Goal: Learn about a topic: Learn about a topic

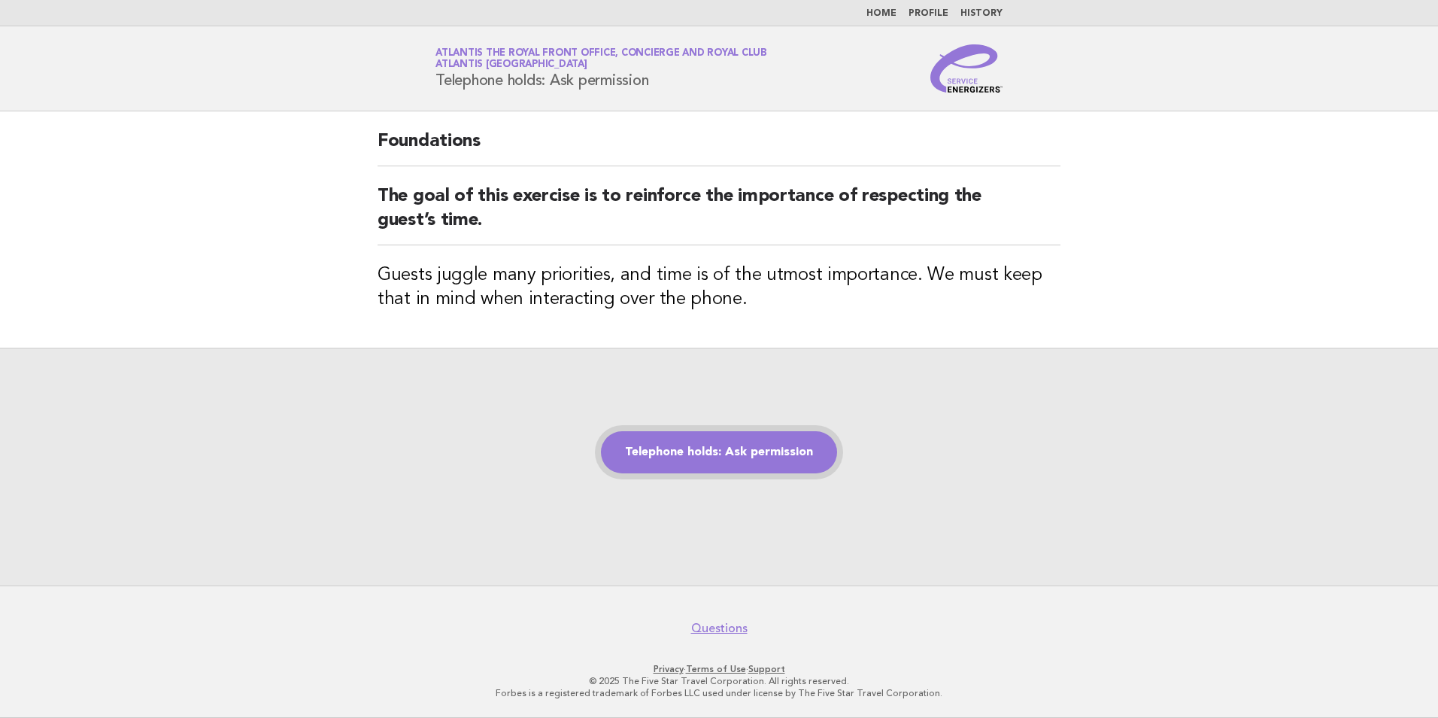
drag, startPoint x: 0, startPoint y: 0, endPoint x: 676, endPoint y: 450, distance: 812.3
click at [676, 450] on link "Telephone holds: Ask permission" at bounding box center [719, 452] width 236 height 42
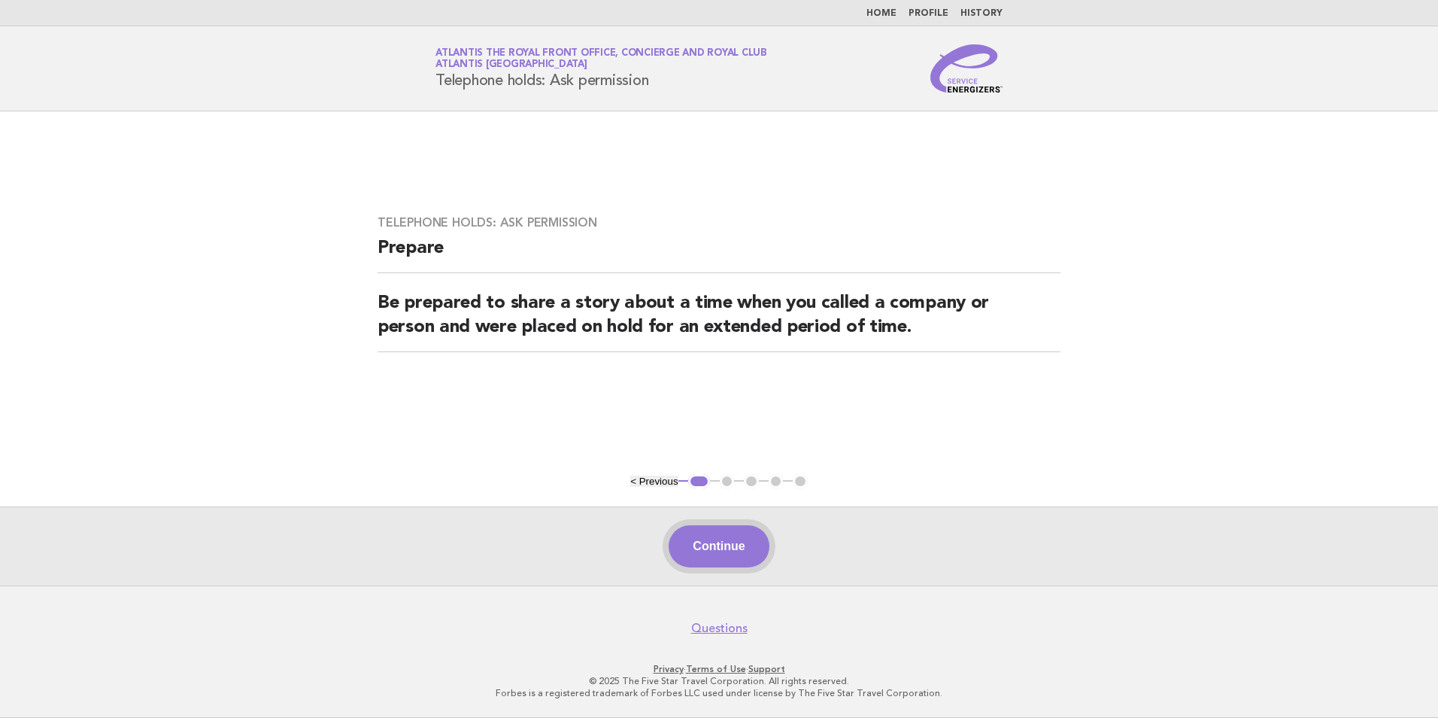
click at [733, 556] on button "Continue" at bounding box center [719, 546] width 100 height 42
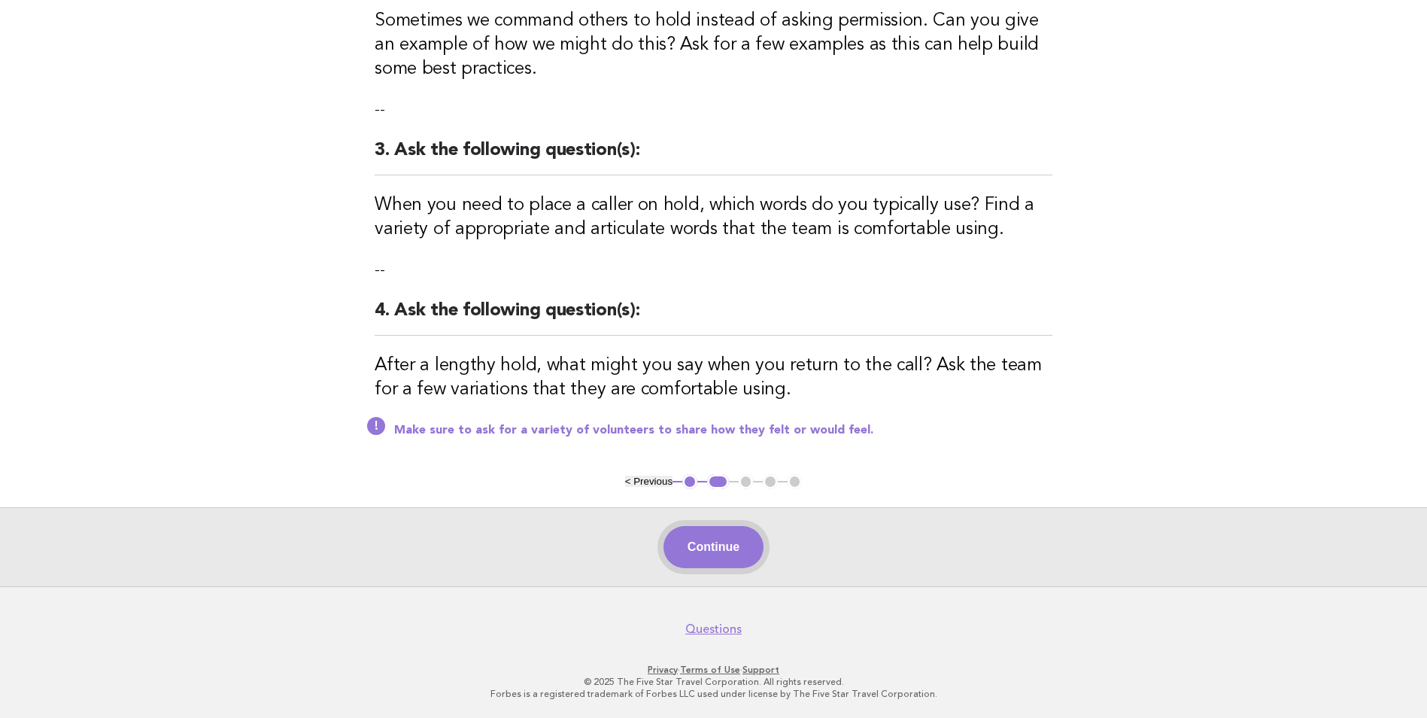
click at [739, 543] on button "Continue" at bounding box center [714, 547] width 100 height 42
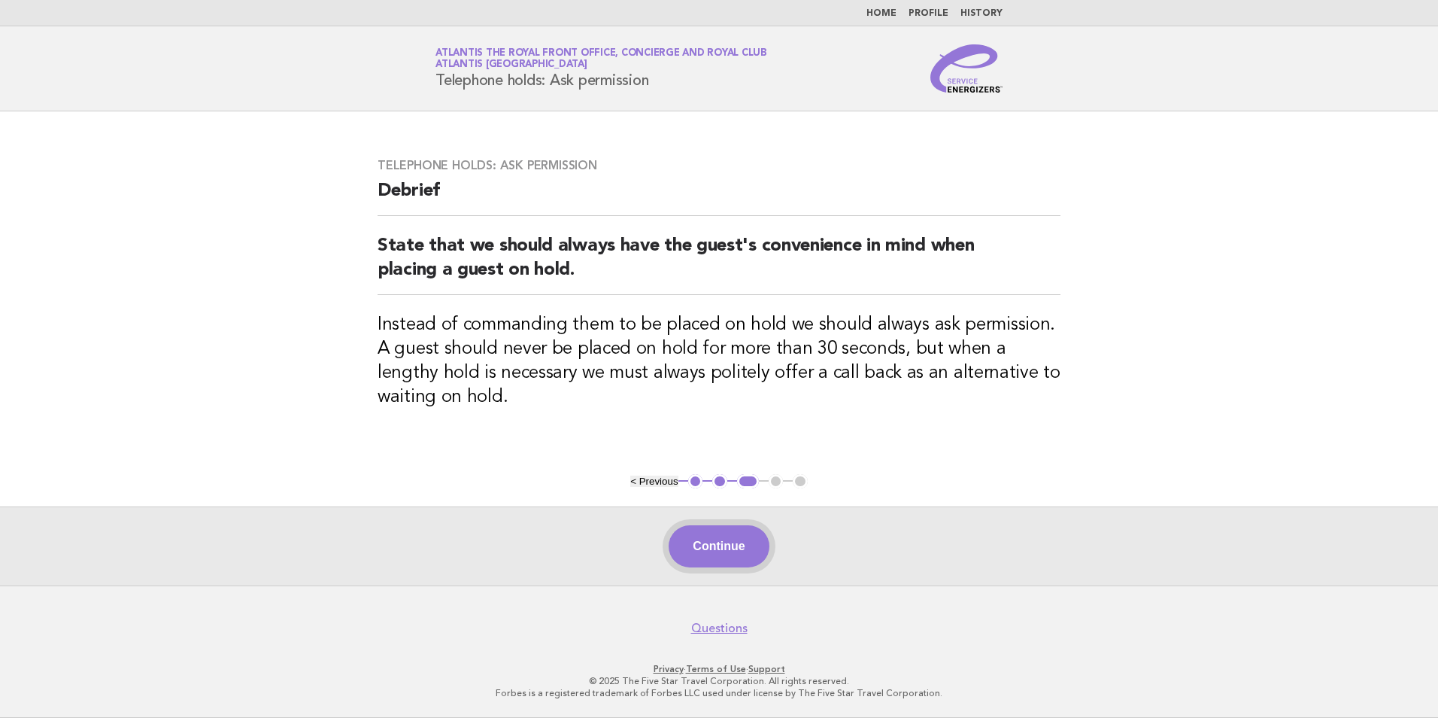
click at [728, 539] on button "Continue" at bounding box center [719, 546] width 100 height 42
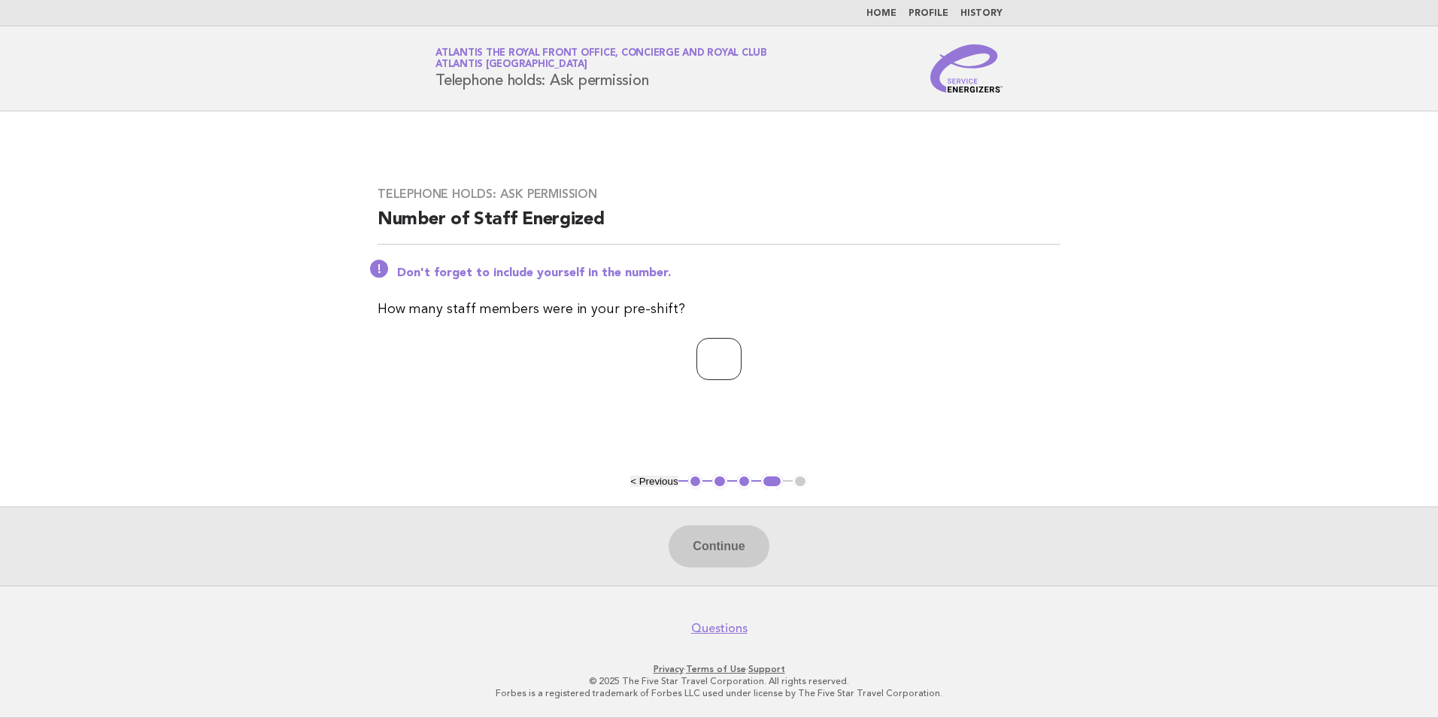
click at [697, 348] on input "number" at bounding box center [719, 359] width 45 height 42
type input "*"
click at [734, 558] on button "Continue" at bounding box center [719, 546] width 100 height 42
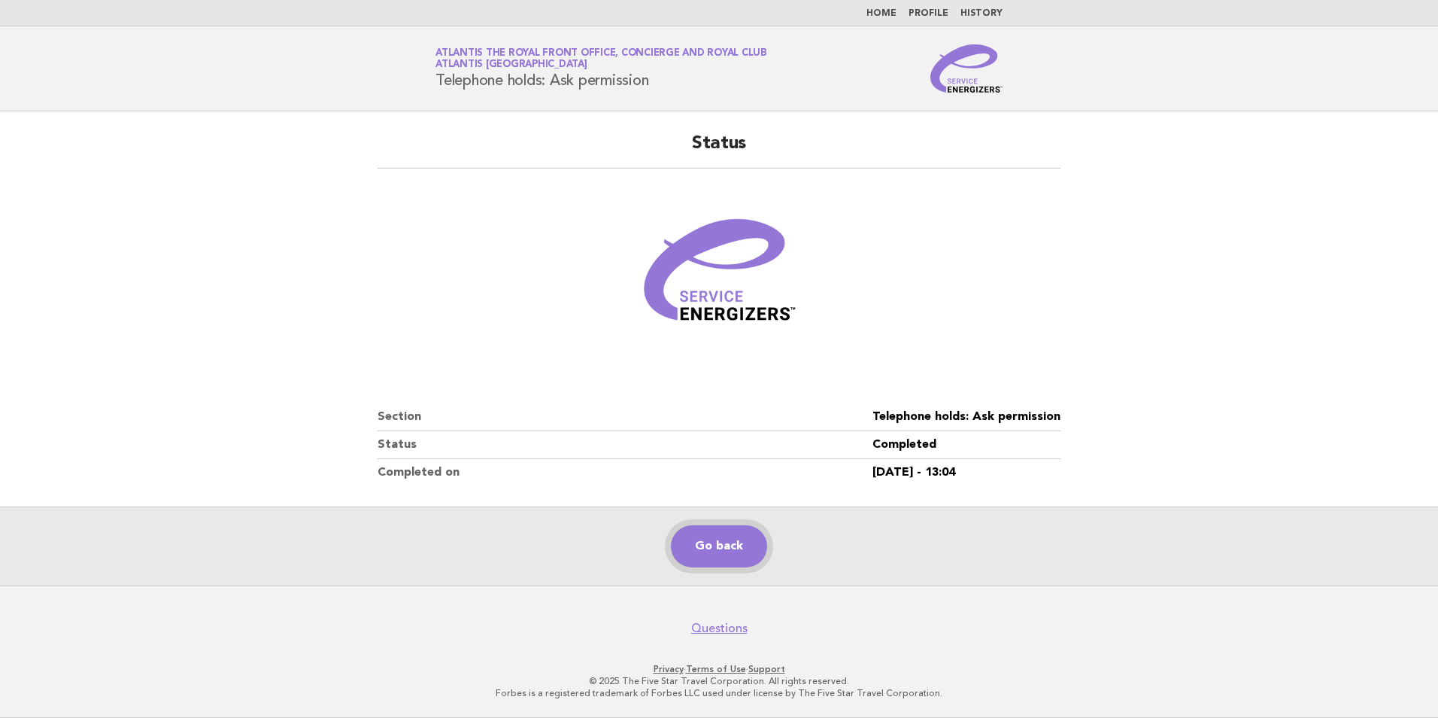
click at [739, 535] on link "Go back" at bounding box center [719, 546] width 96 height 42
